Goal: Task Accomplishment & Management: Use online tool/utility

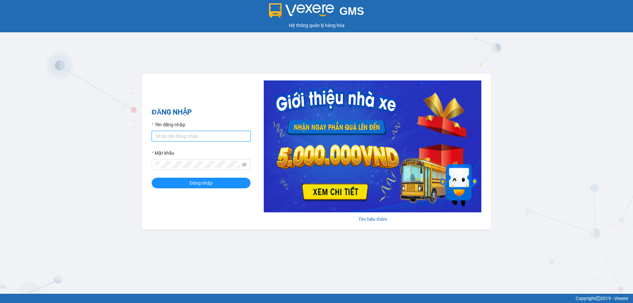
drag, startPoint x: 174, startPoint y: 134, endPoint x: 174, endPoint y: 149, distance: 14.5
click at [174, 134] on input "Tên đăng nhập" at bounding box center [201, 136] width 99 height 11
type input "nhitd.ct"
click at [185, 179] on button "Đăng nhập" at bounding box center [201, 183] width 99 height 11
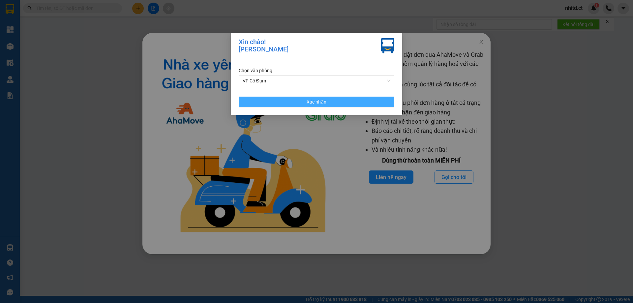
click at [343, 103] on button "Xác nhận" at bounding box center [317, 102] width 156 height 11
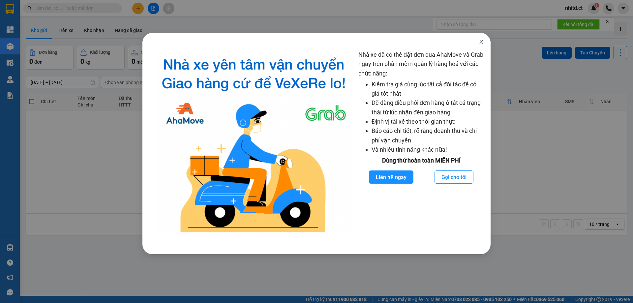
click at [480, 39] on span "Close" at bounding box center [481, 42] width 18 height 18
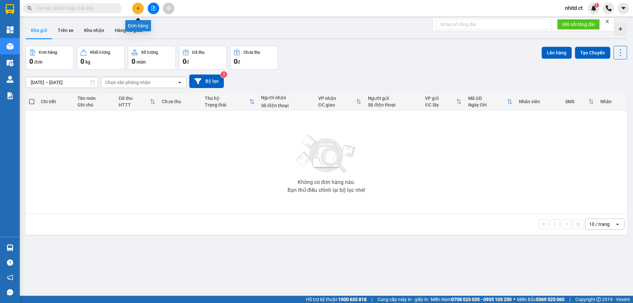
click at [138, 7] on icon "plus" at bounding box center [138, 8] width 5 height 5
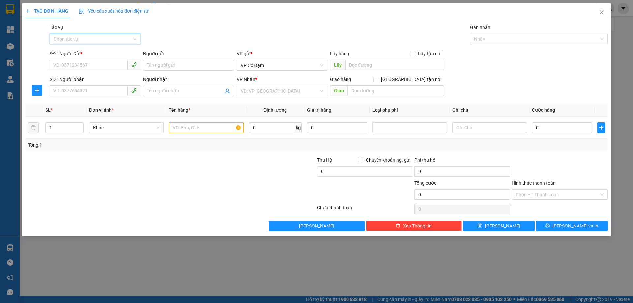
click at [101, 36] on input "Tác vụ" at bounding box center [93, 39] width 78 height 10
click at [104, 78] on div "SĐT Người Nhận" at bounding box center [95, 79] width 91 height 7
click at [104, 85] on input "SĐT Người Nhận" at bounding box center [89, 90] width 78 height 11
click at [79, 64] on input "SĐT Người Gửi *" at bounding box center [89, 65] width 78 height 11
paste input "0393753119"
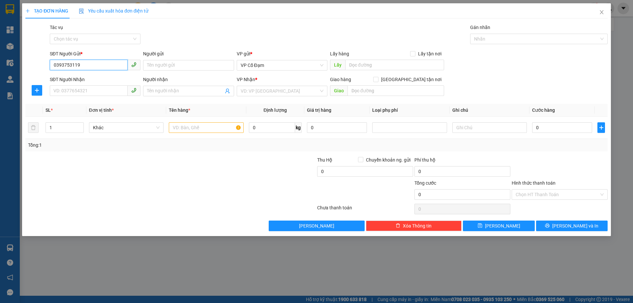
type input "0393753119"
click at [288, 67] on span "VP Cổ Đạm" at bounding box center [282, 65] width 83 height 10
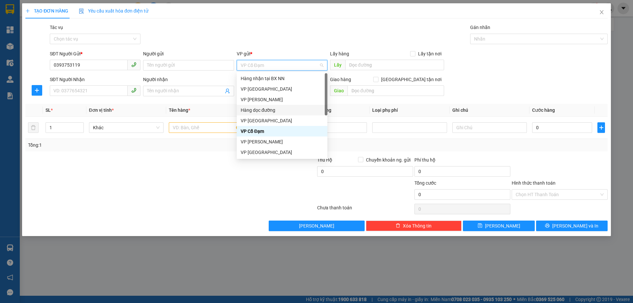
click at [269, 107] on div "Hàng dọc đường" at bounding box center [282, 109] width 83 height 7
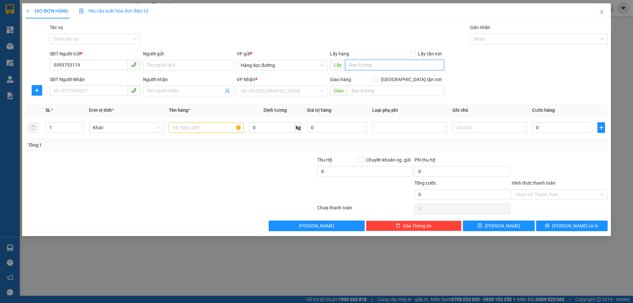
click at [365, 65] on input "text" at bounding box center [394, 65] width 99 height 11
paste input "Gần Quầy thuốc Hoàng Gia chợ X An"
type input "Gần Quầy thuốc Hoàng Gia chợ X An"
click at [67, 87] on input "SĐT Người Nhận" at bounding box center [89, 90] width 78 height 11
click at [94, 95] on input "SĐT Người Nhận" at bounding box center [89, 90] width 78 height 11
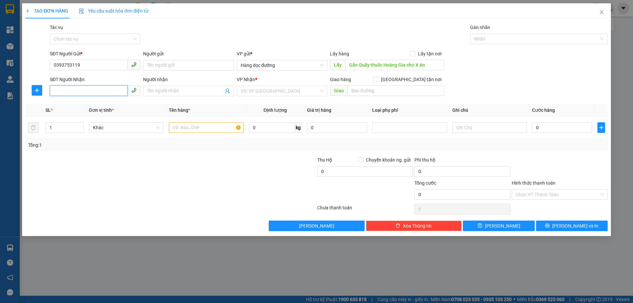
paste input "0329455960"
type input "0329455960"
click at [275, 93] on input "search" at bounding box center [280, 91] width 78 height 10
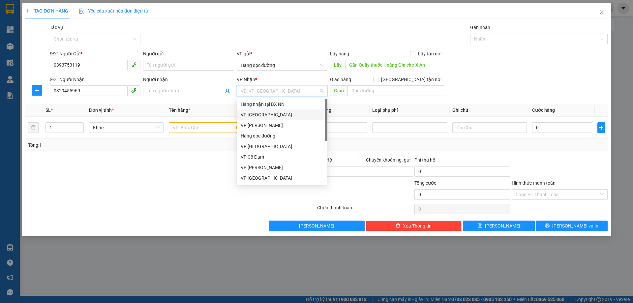
click at [253, 115] on div "VP [GEOGRAPHIC_DATA]" at bounding box center [282, 114] width 83 height 7
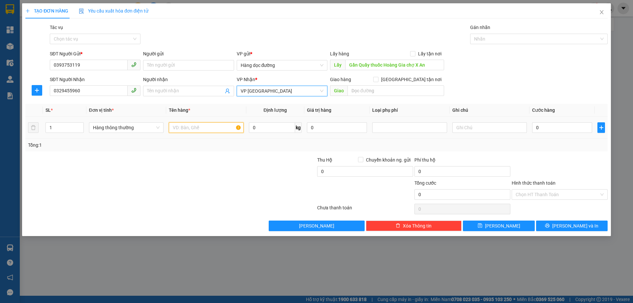
click at [188, 129] on input "text" at bounding box center [206, 127] width 74 height 11
click at [79, 125] on icon "up" at bounding box center [80, 126] width 2 height 2
click at [79, 127] on icon "up" at bounding box center [80, 126] width 2 height 2
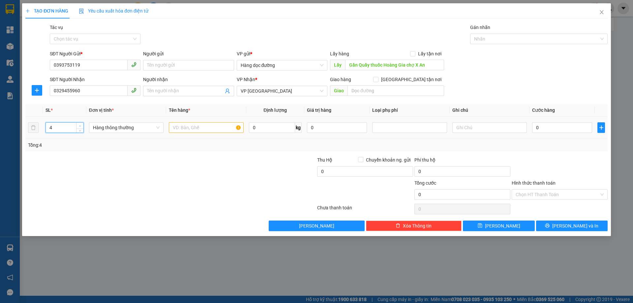
type input "5"
click at [182, 129] on input "text" at bounding box center [206, 127] width 74 height 11
paste input "5 thùng bưởi"
type input "5 thùng bưởi"
click at [88, 38] on input "Tác vụ" at bounding box center [93, 39] width 78 height 10
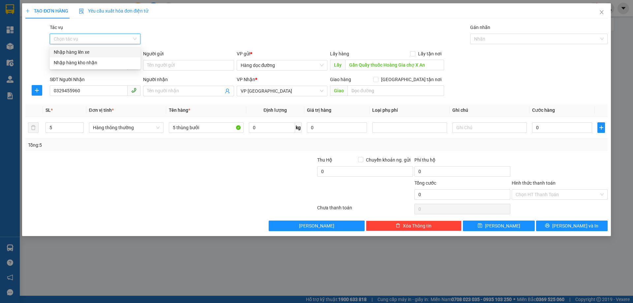
click at [84, 51] on div "Nhập hàng lên xe" at bounding box center [95, 51] width 83 height 7
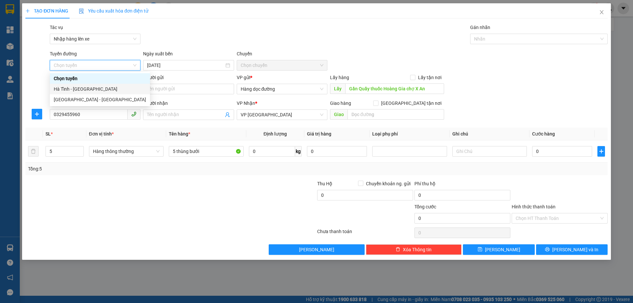
click at [79, 88] on div "Hà Tĩnh - [GEOGRAPHIC_DATA]" at bounding box center [100, 88] width 92 height 7
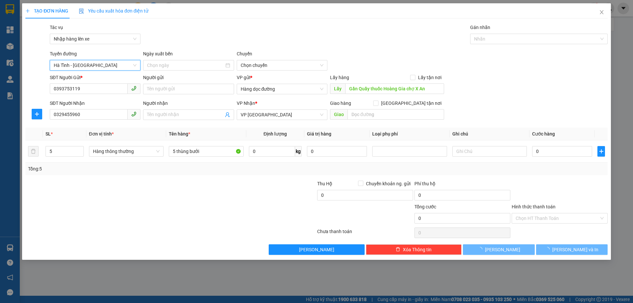
type input "[DATE]"
click at [260, 65] on span "06:00 - 38H-048.28" at bounding box center [282, 65] width 83 height 10
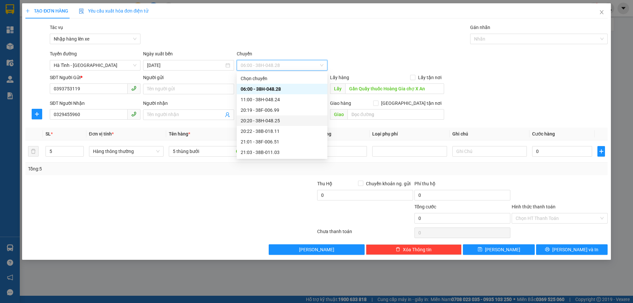
click at [262, 120] on div "20:20 - 38H-048.25" at bounding box center [282, 120] width 83 height 7
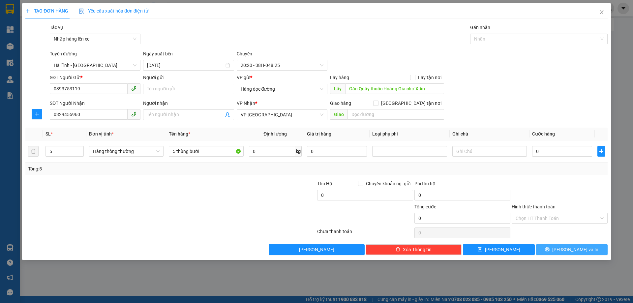
click at [577, 250] on span "[PERSON_NAME] và In" at bounding box center [575, 249] width 46 height 7
